Goal: Information Seeking & Learning: Learn about a topic

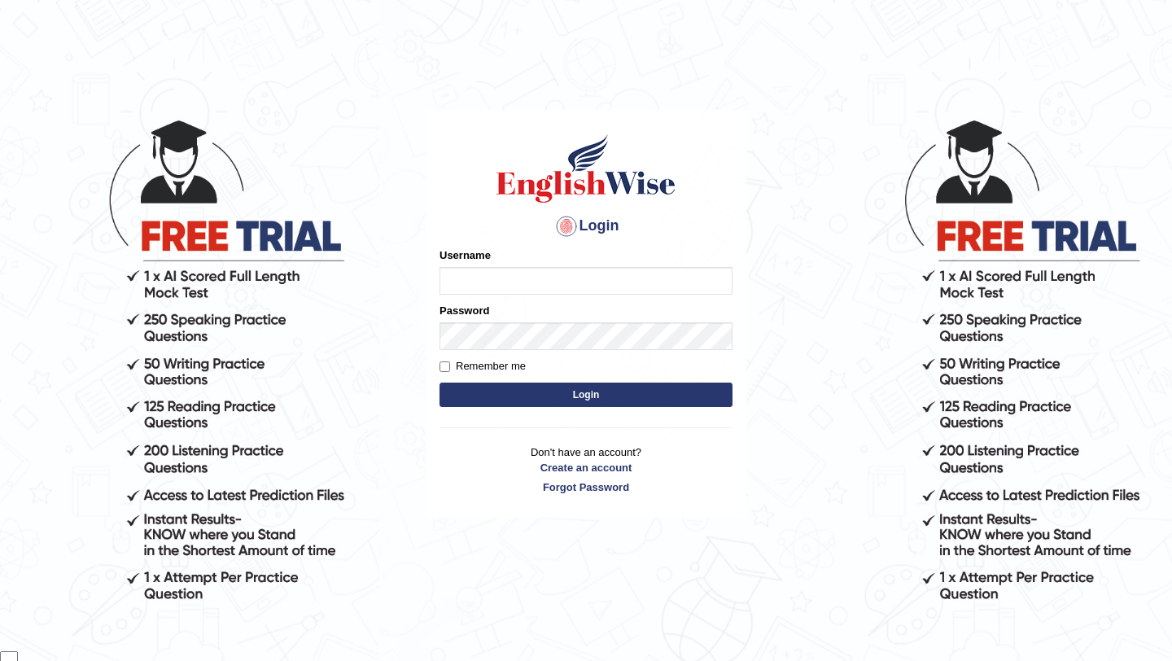
click at [657, 280] on input "Username" at bounding box center [585, 281] width 293 height 28
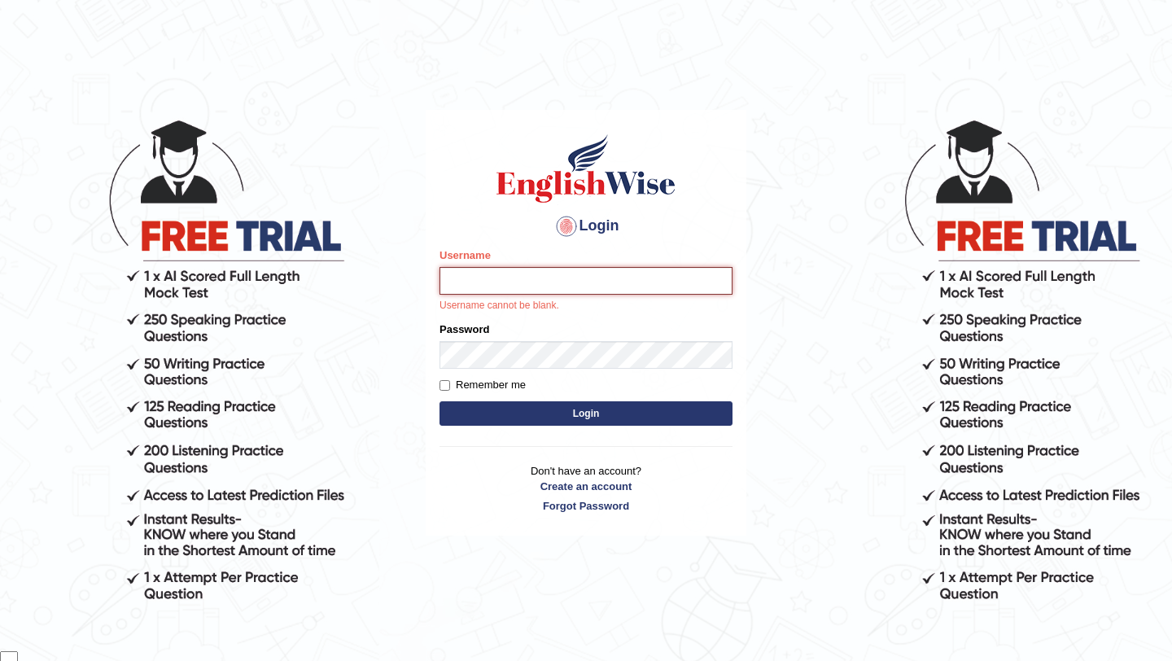
type input "samsubedi"
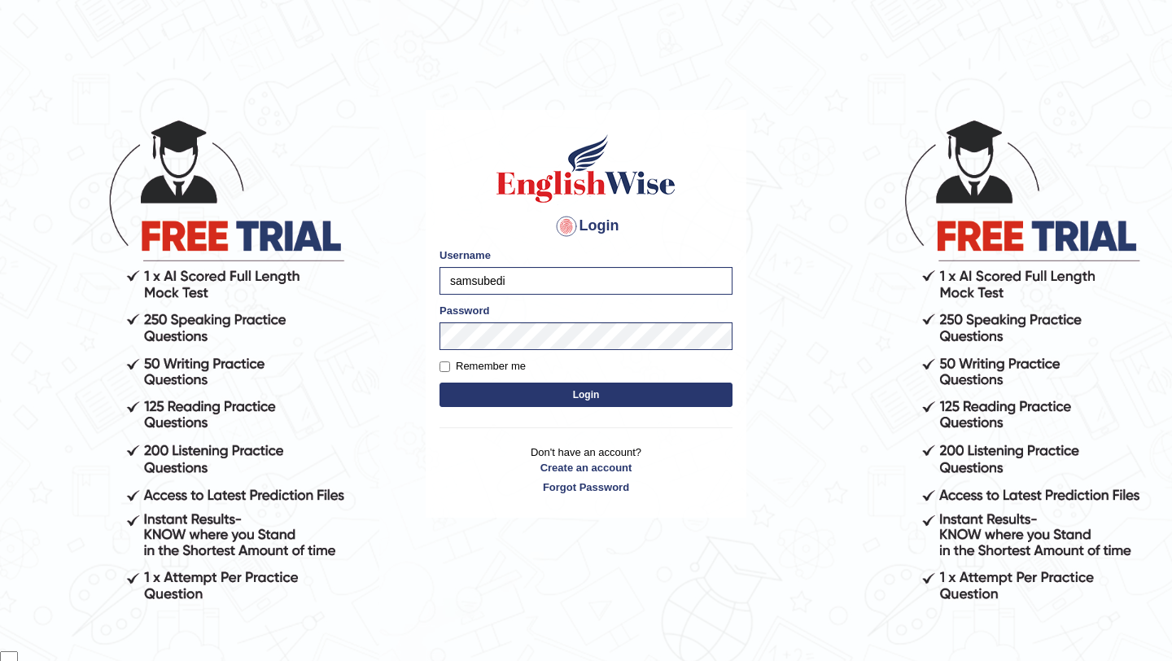
click at [648, 387] on button "Login" at bounding box center [585, 394] width 293 height 24
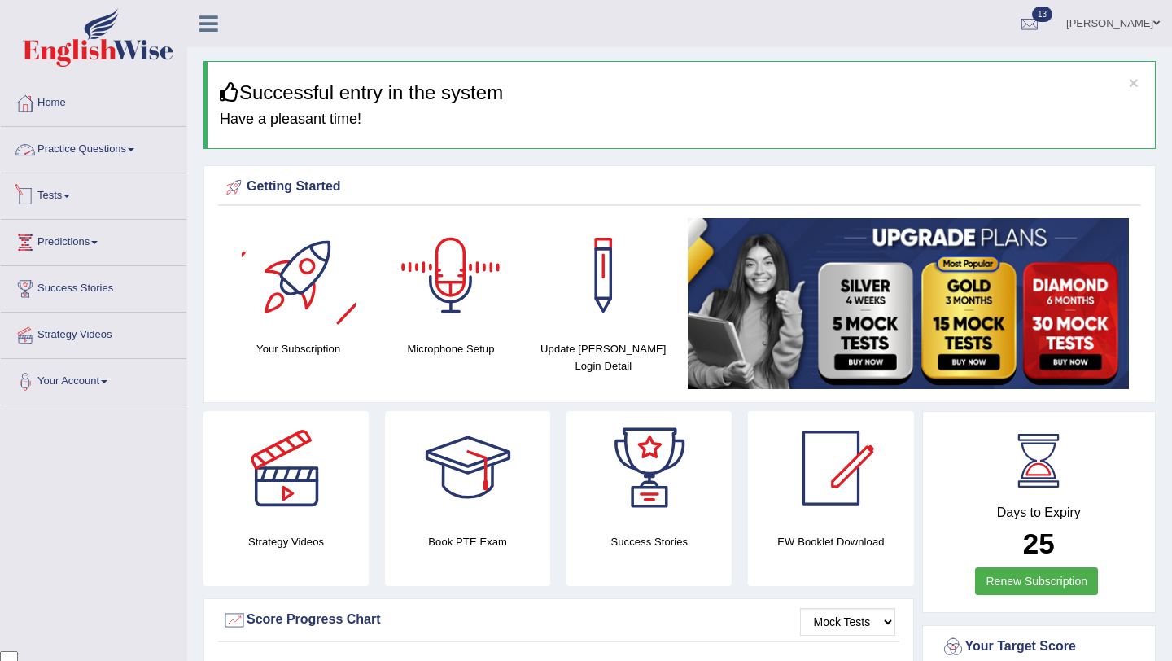
click at [136, 150] on link "Practice Questions" at bounding box center [94, 147] width 186 height 41
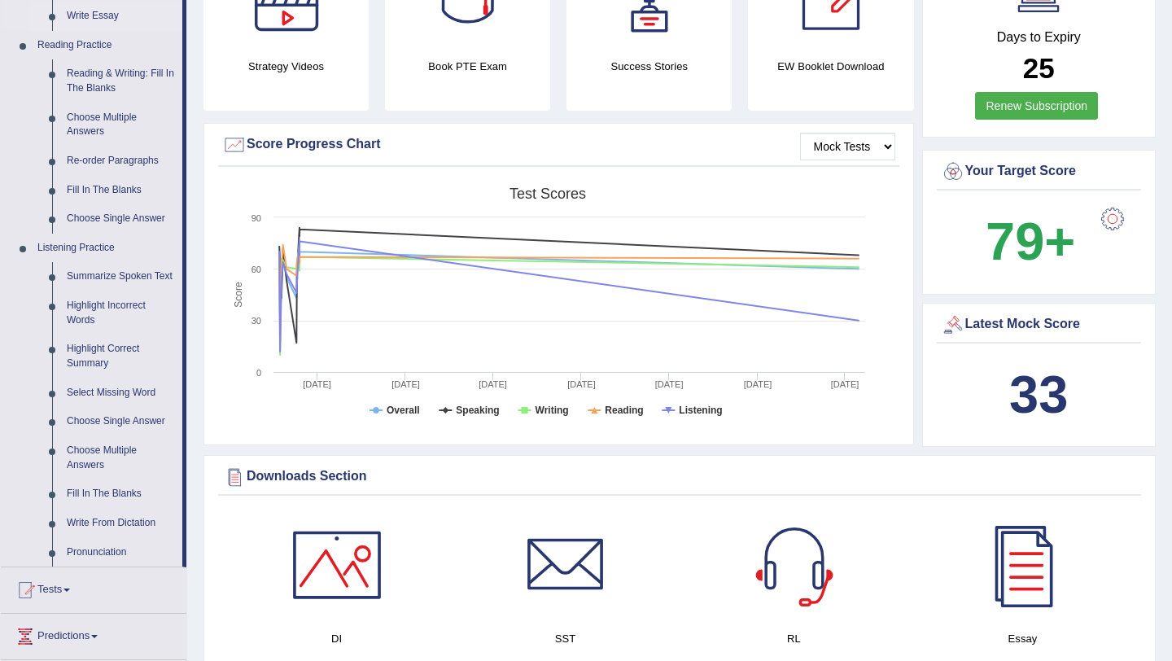
scroll to position [502, 0]
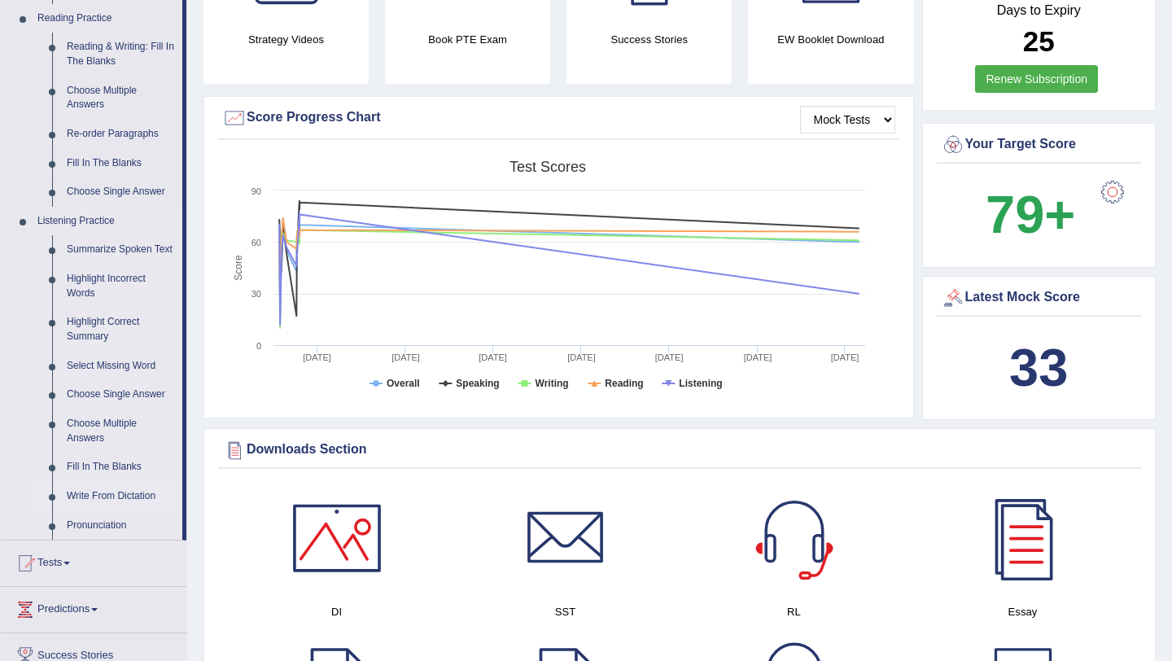
click at [116, 511] on link "Write From Dictation" at bounding box center [120, 496] width 123 height 29
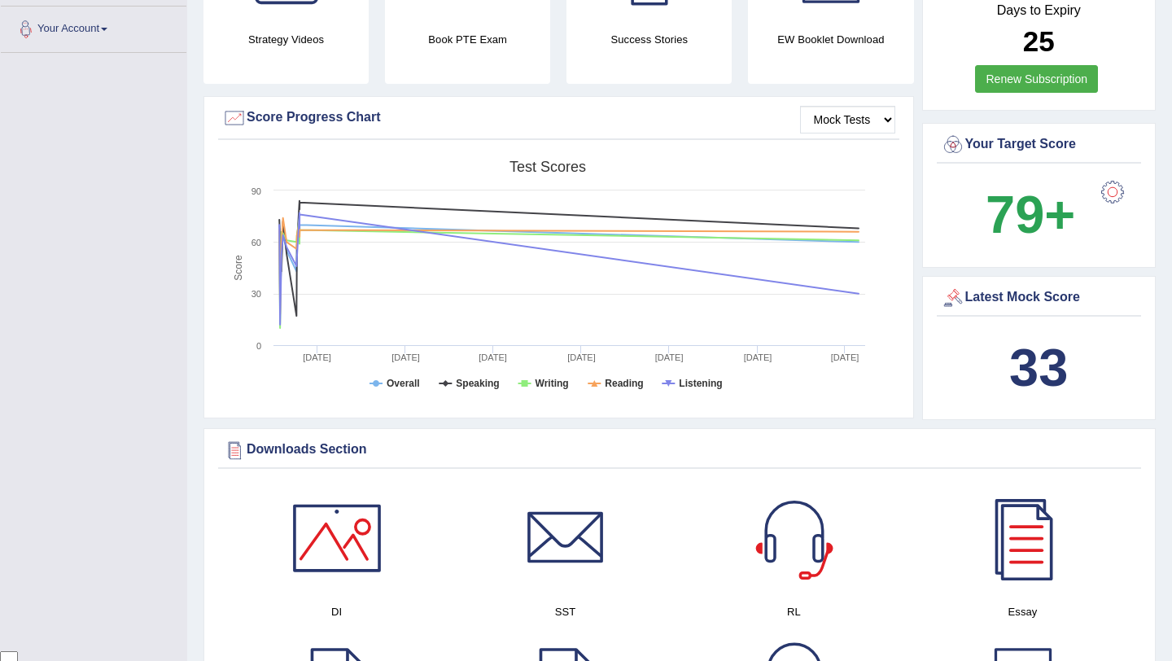
scroll to position [248, 0]
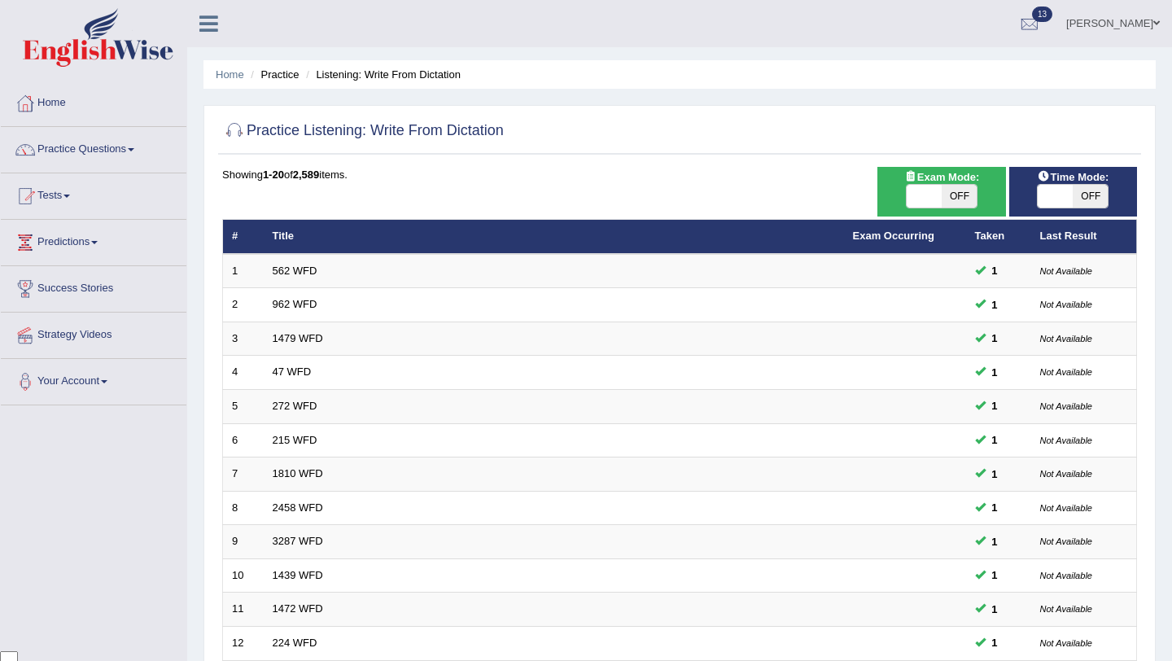
click at [963, 196] on span "OFF" at bounding box center [959, 196] width 35 height 23
checkbox input "true"
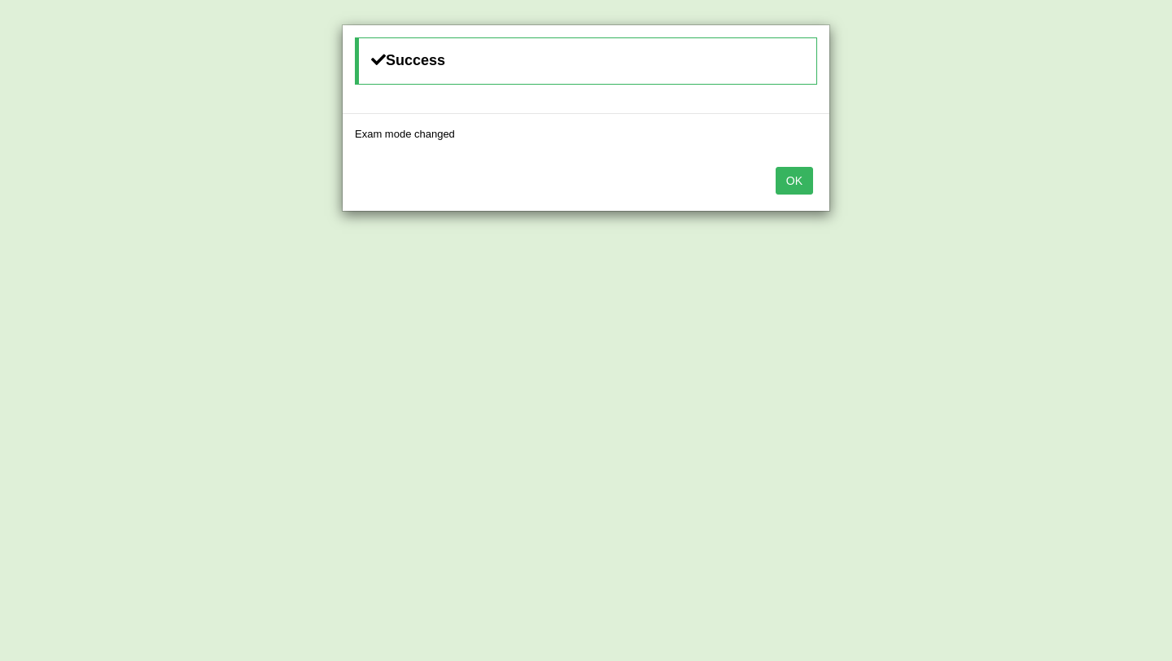
click at [796, 163] on div "OK" at bounding box center [586, 182] width 487 height 57
click at [794, 177] on button "OK" at bounding box center [794, 181] width 37 height 28
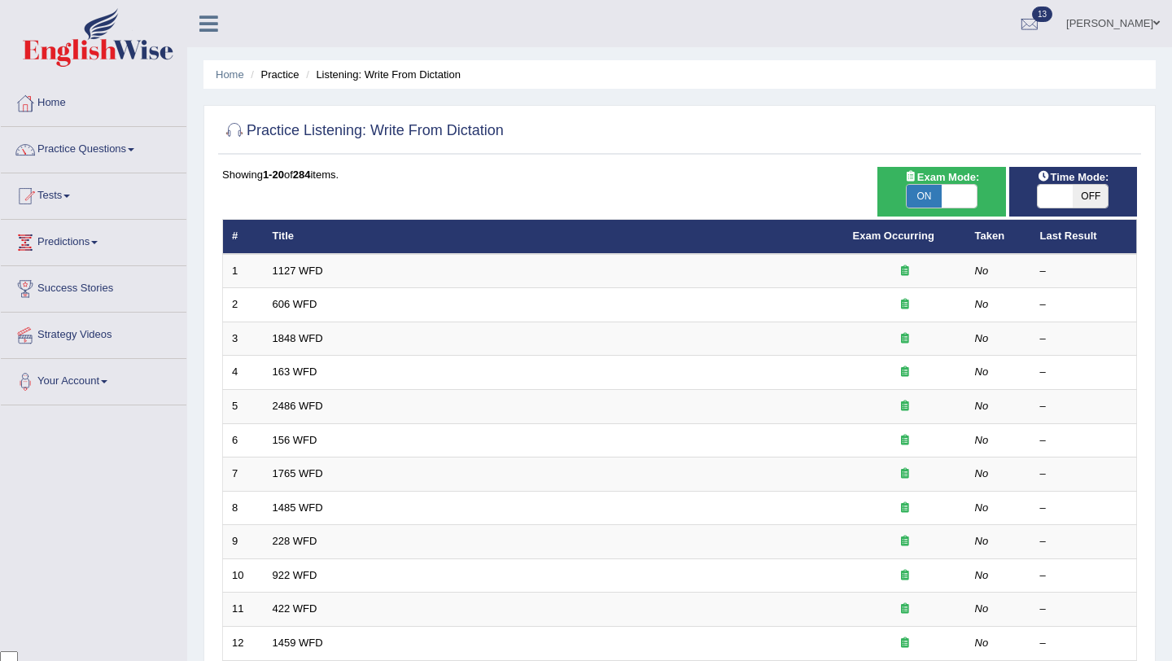
click at [1077, 194] on span "OFF" at bounding box center [1090, 196] width 35 height 23
checkbox input "true"
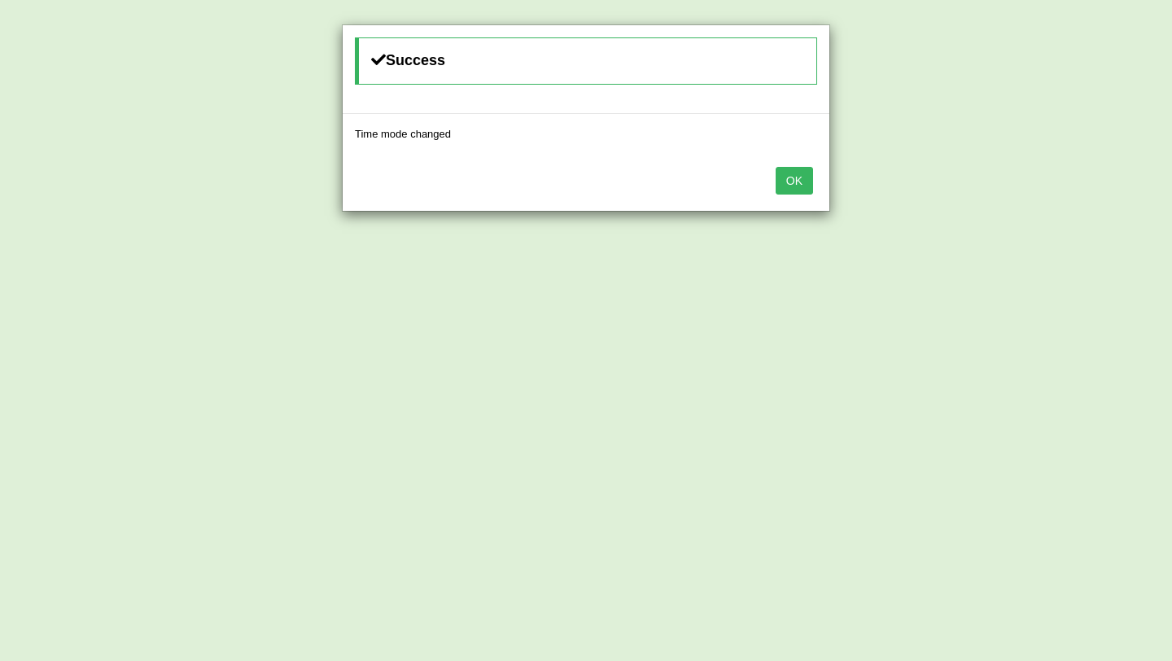
click at [799, 187] on button "OK" at bounding box center [794, 181] width 37 height 28
